Goal: Task Accomplishment & Management: Manage account settings

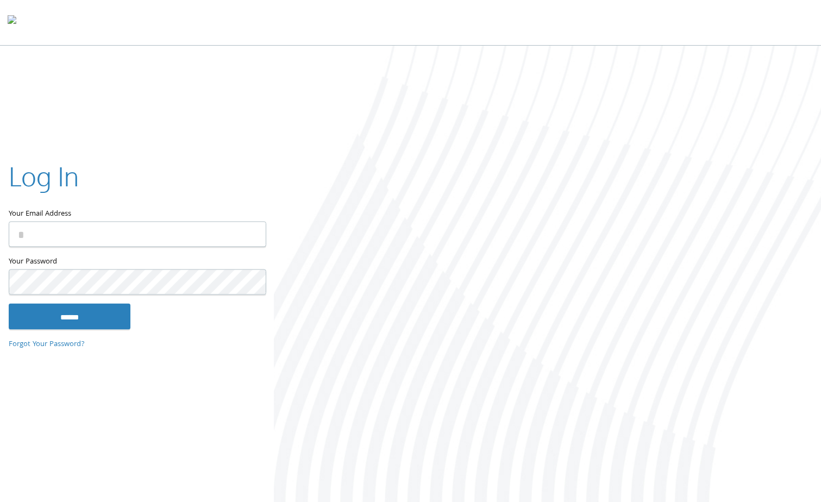
type input "**********"
click at [59, 321] on input "******" at bounding box center [70, 317] width 122 height 26
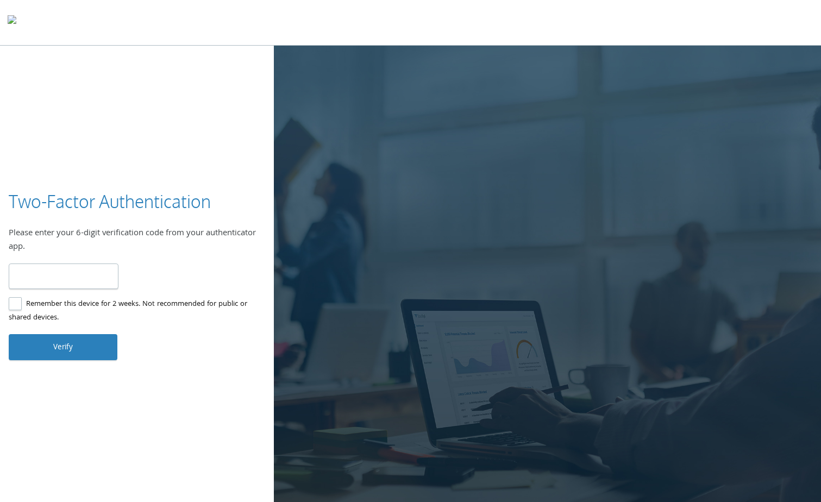
type input "******"
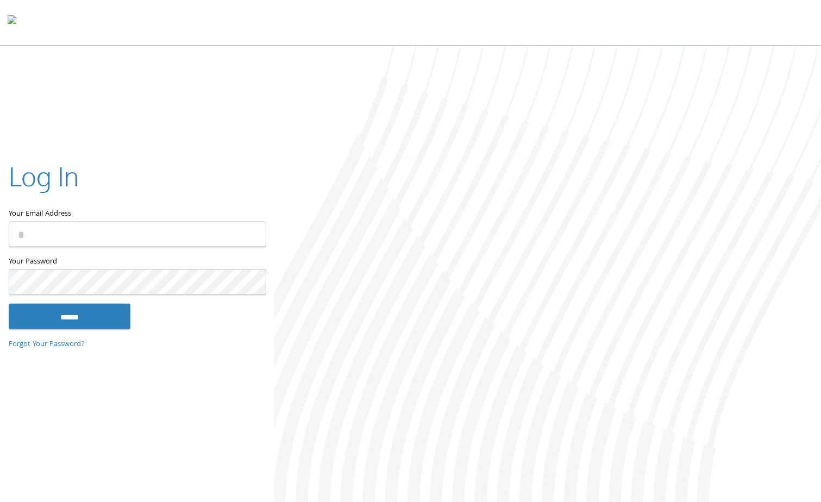
type input "**********"
